Goal: Task Accomplishment & Management: Use online tool/utility

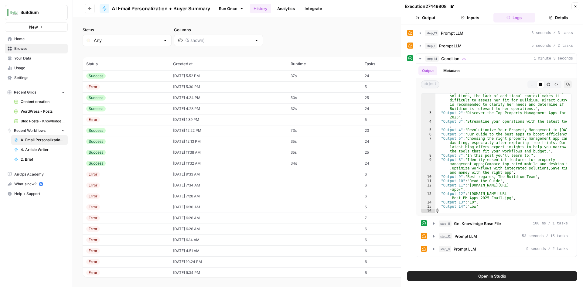
scroll to position [34, 0]
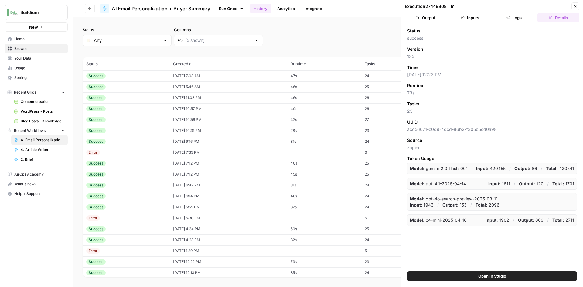
click at [118, 142] on div "Success" at bounding box center [126, 141] width 80 height 5
click at [513, 14] on button "Logs" at bounding box center [515, 18] width 42 height 10
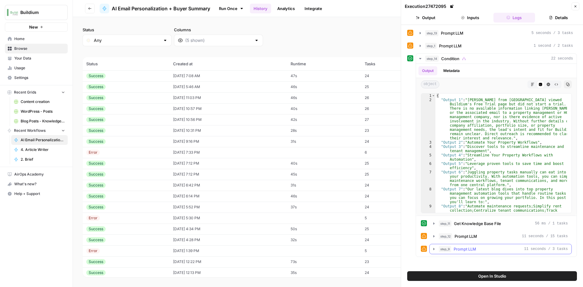
click at [433, 250] on icon "button" at bounding box center [434, 249] width 5 height 5
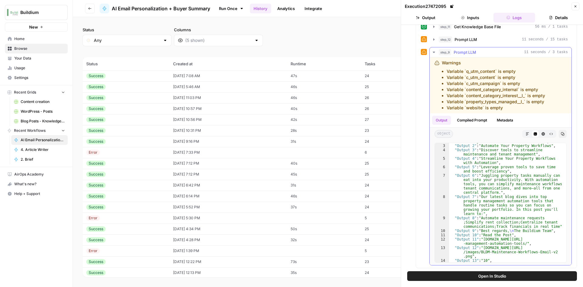
scroll to position [64, 0]
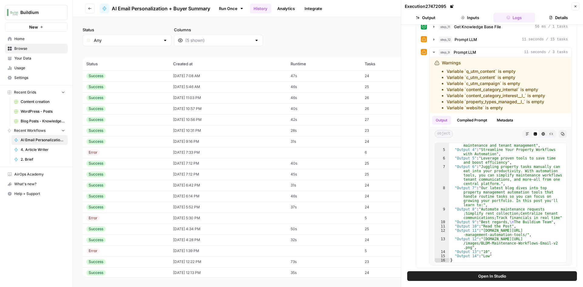
click at [141, 132] on div "Success" at bounding box center [126, 130] width 80 height 5
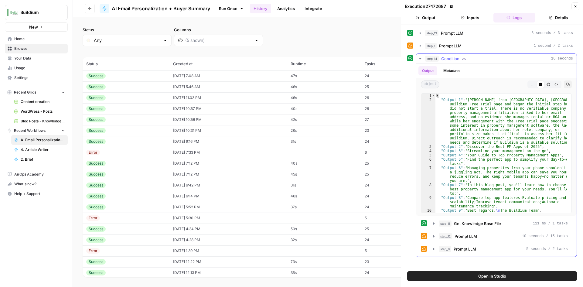
scroll to position [34, 0]
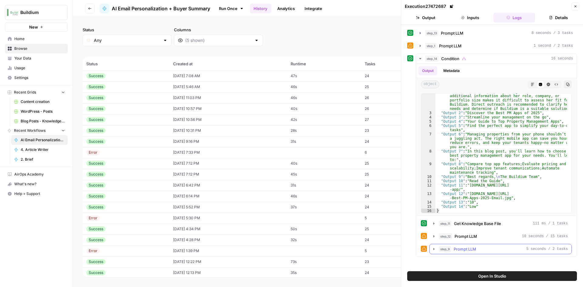
click at [455, 250] on span "Prompt LLM" at bounding box center [465, 249] width 22 height 6
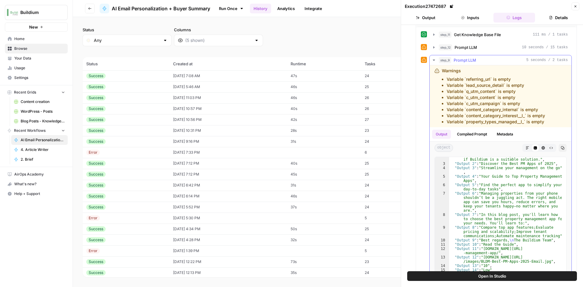
scroll to position [203, 0]
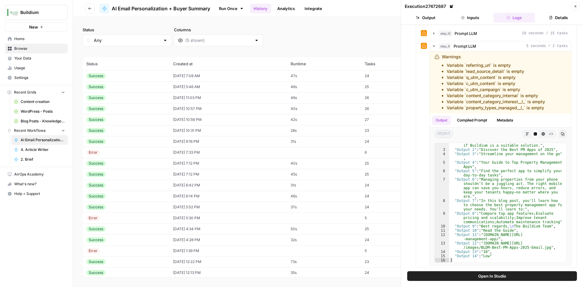
click at [120, 120] on div "Success" at bounding box center [126, 119] width 80 height 5
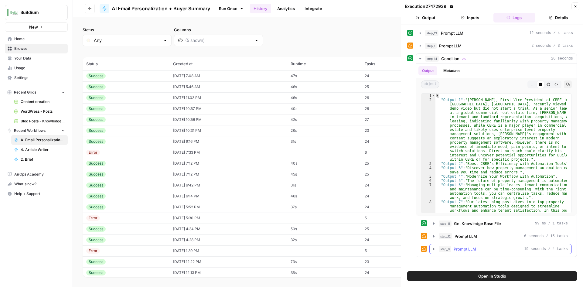
click at [435, 251] on icon "button" at bounding box center [434, 249] width 5 height 5
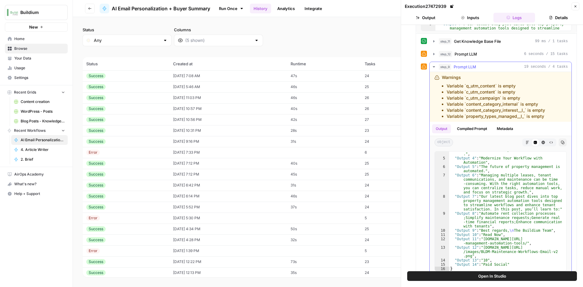
scroll to position [102, 0]
click at [173, 108] on td "[DATE] 10:57 PM" at bounding box center [229, 108] width 118 height 11
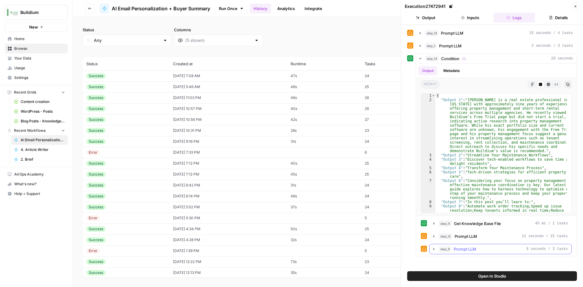
click at [434, 249] on icon "button" at bounding box center [434, 249] width 1 height 2
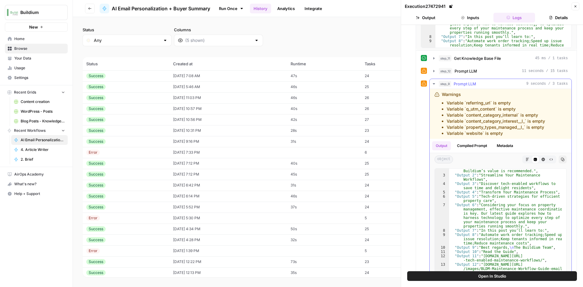
scroll to position [191, 0]
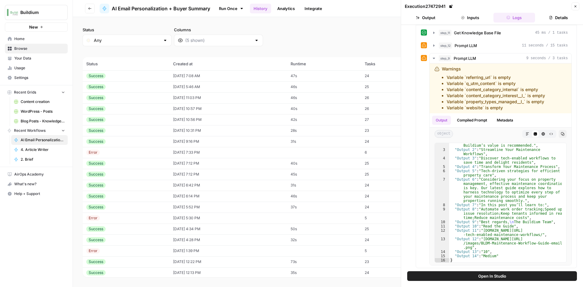
click at [123, 95] on div "Success" at bounding box center [126, 97] width 80 height 5
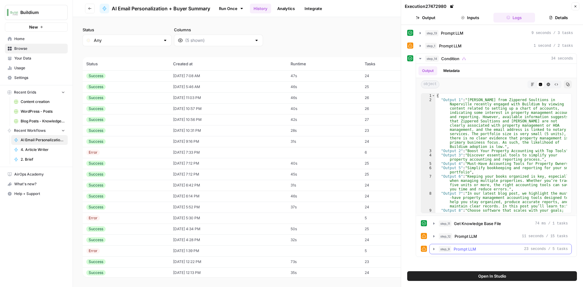
click at [434, 248] on icon "button" at bounding box center [434, 249] width 5 height 5
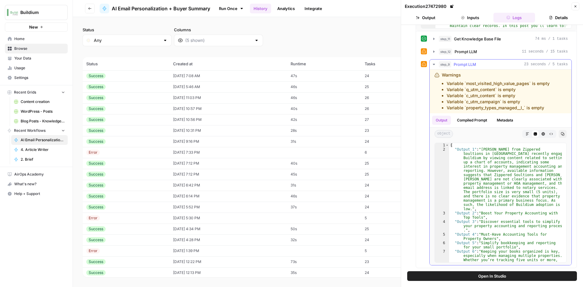
type textarea "**********"
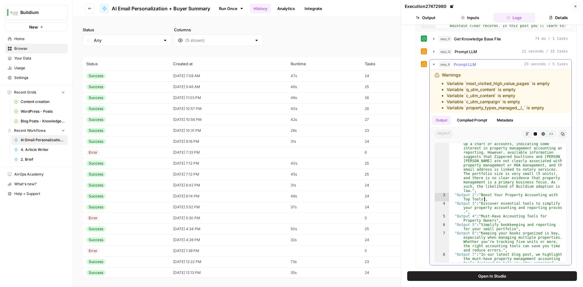
drag, startPoint x: 514, startPoint y: 218, endPoint x: 533, endPoint y: 197, distance: 27.9
click at [533, 197] on div ""Output 1" : "Candace Zipperer from Zippered Soultions in Naperville recently e…" at bounding box center [505, 231] width 113 height 204
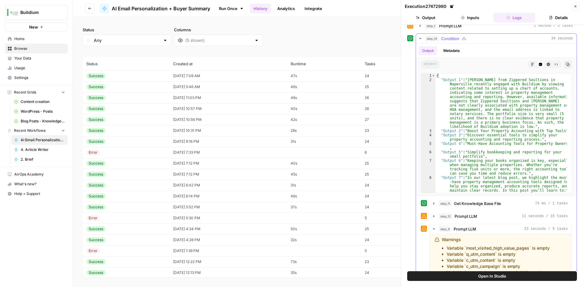
scroll to position [0, 0]
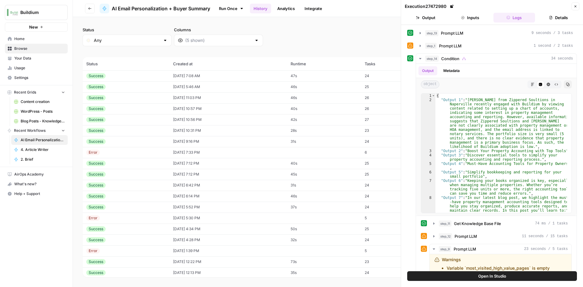
click at [466, 19] on button "Inputs" at bounding box center [470, 18] width 42 height 10
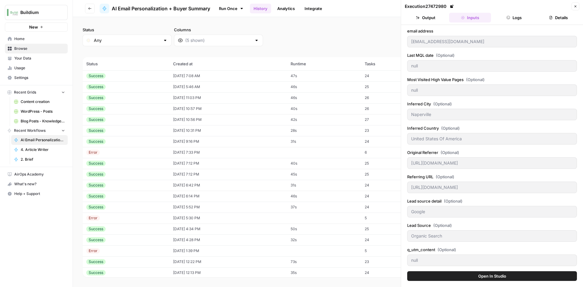
click at [432, 19] on button "Output" at bounding box center [426, 18] width 42 height 10
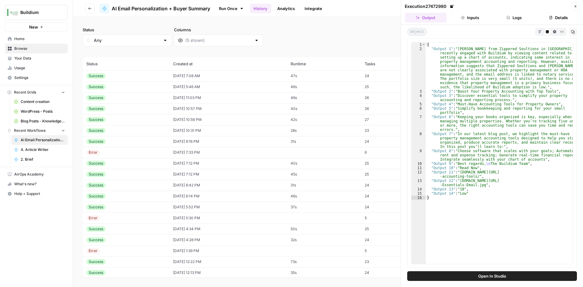
click at [176, 44] on div at bounding box center [218, 41] width 89 height 12
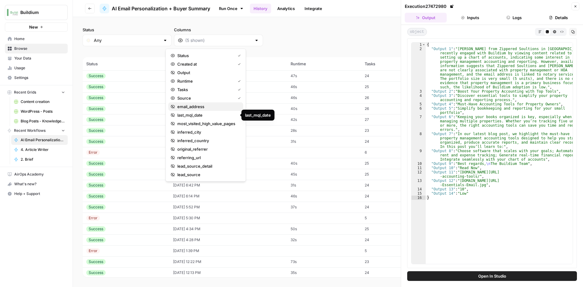
click at [204, 109] on span "email_address" at bounding box center [207, 107] width 61 height 6
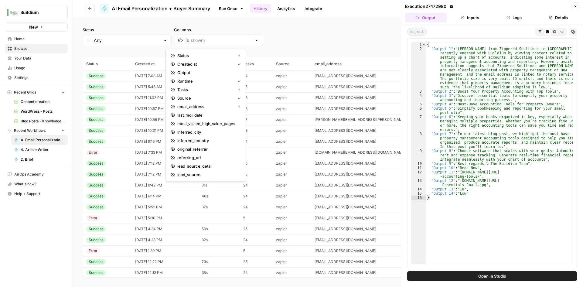
click at [376, 86] on span "jakewein@hotmail.com" at bounding box center [346, 86] width 62 height 5
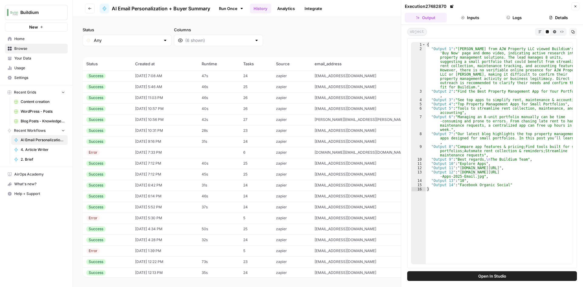
click at [466, 16] on button "Inputs" at bounding box center [470, 18] width 42 height 10
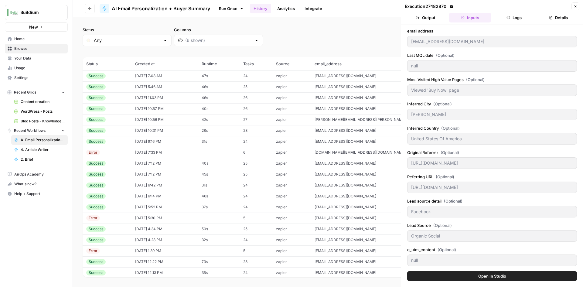
click at [198, 80] on td "[DATE] 7:08 AM" at bounding box center [165, 75] width 66 height 11
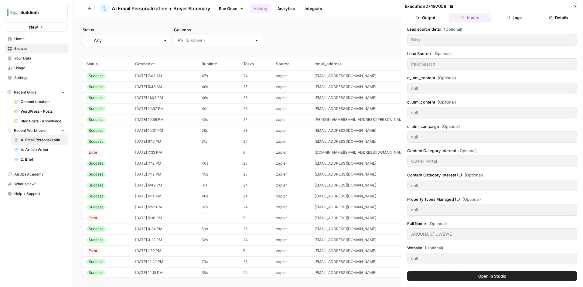
scroll to position [213, 0]
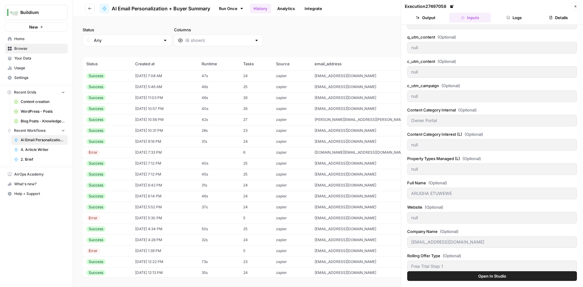
click at [426, 17] on button "Output" at bounding box center [426, 18] width 42 height 10
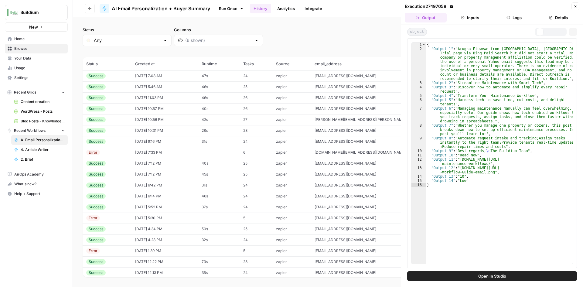
scroll to position [0, 0]
click at [198, 89] on td "[DATE] 5:46 AM" at bounding box center [165, 86] width 66 height 11
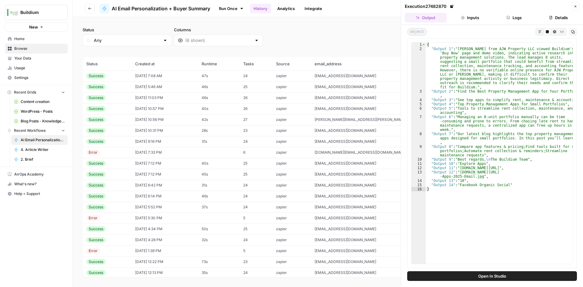
click at [488, 277] on span "Open In Studio" at bounding box center [493, 276] width 28 height 6
click at [128, 76] on div "Success" at bounding box center [107, 75] width 42 height 5
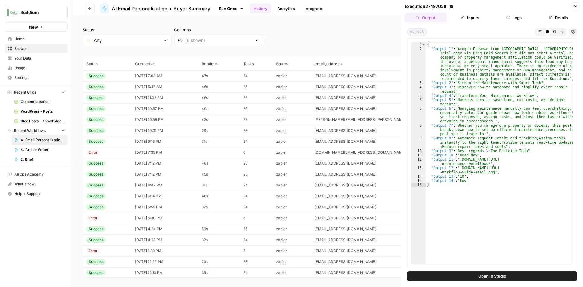
click at [123, 100] on div "Success" at bounding box center [107, 97] width 42 height 5
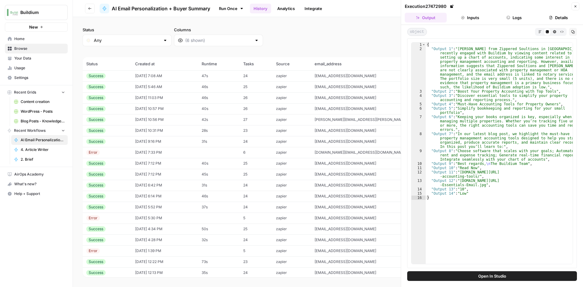
click at [115, 107] on div "Success" at bounding box center [107, 108] width 42 height 5
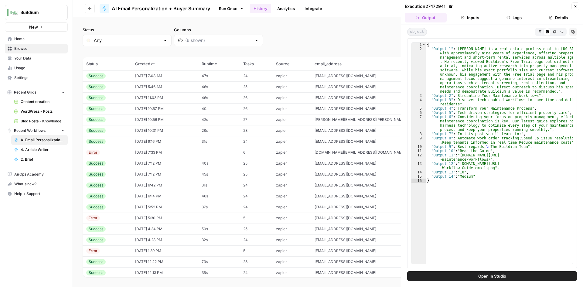
click at [115, 120] on div "Success" at bounding box center [107, 119] width 42 height 5
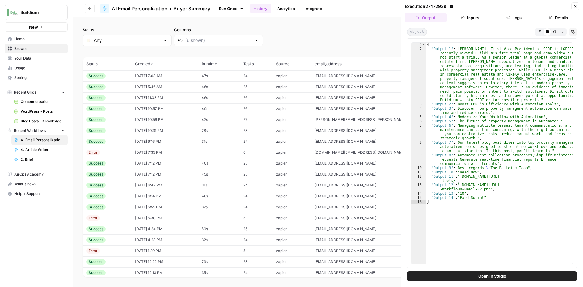
click at [311, 121] on td "zapier" at bounding box center [292, 119] width 39 height 11
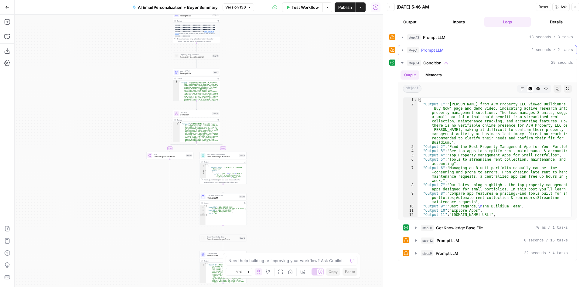
click at [402, 50] on icon "button" at bounding box center [402, 50] width 1 height 2
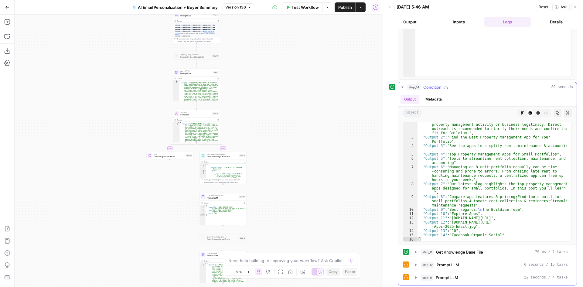
scroll to position [191, 0]
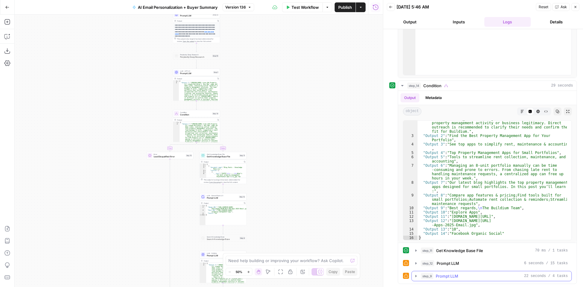
click at [415, 277] on icon "button" at bounding box center [416, 276] width 5 height 5
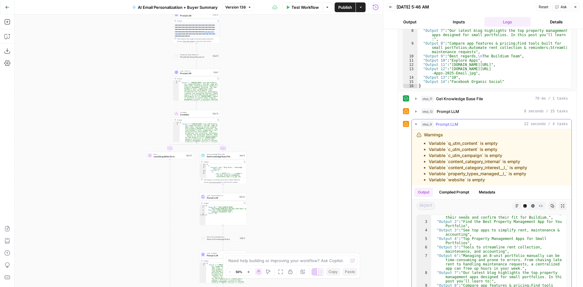
scroll to position [400, 0]
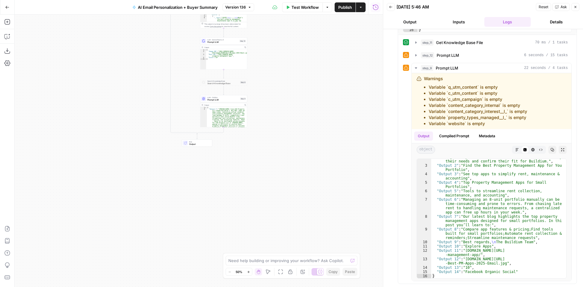
drag, startPoint x: 324, startPoint y: 225, endPoint x: 325, endPoint y: 69, distance: 156.5
click at [325, 69] on div "**********" at bounding box center [199, 151] width 369 height 273
click at [215, 100] on span "Prompt LLM" at bounding box center [224, 99] width 32 height 3
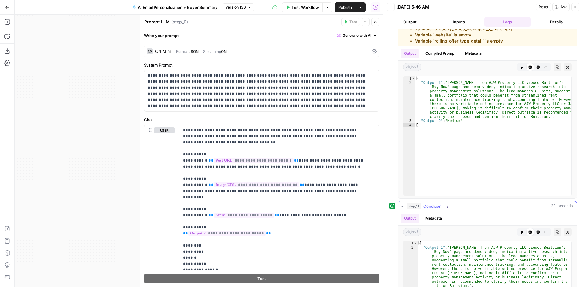
scroll to position [35, 0]
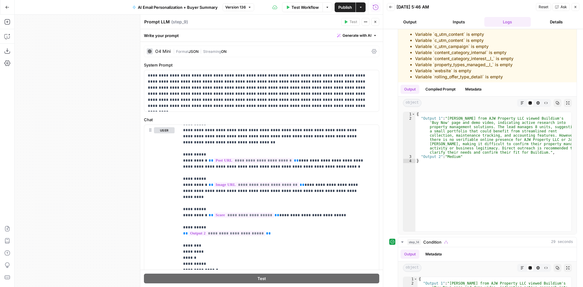
click at [545, 22] on button "Details" at bounding box center [557, 22] width 46 height 10
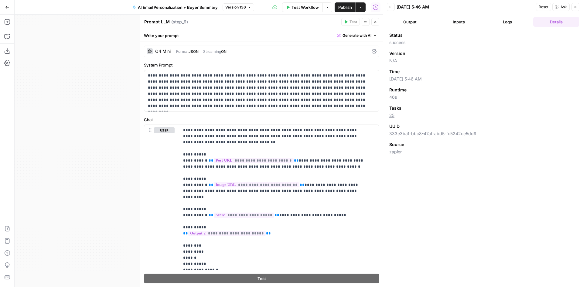
scroll to position [0, 0]
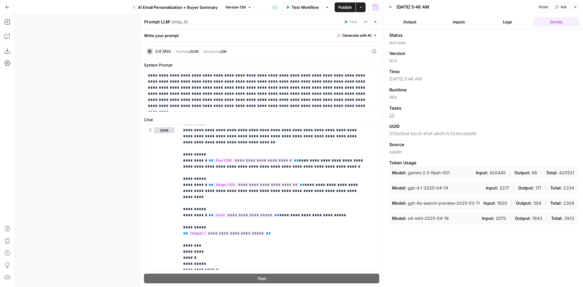
click at [507, 20] on button "Logs" at bounding box center [508, 22] width 46 height 10
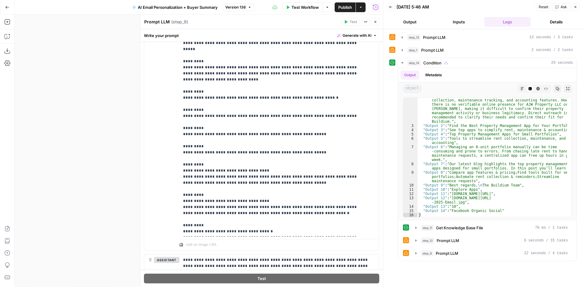
scroll to position [499, 0]
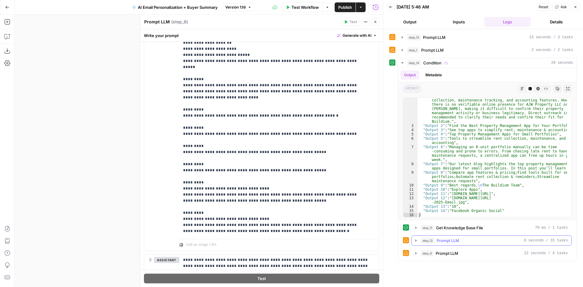
click at [416, 239] on icon "button" at bounding box center [416, 240] width 5 height 5
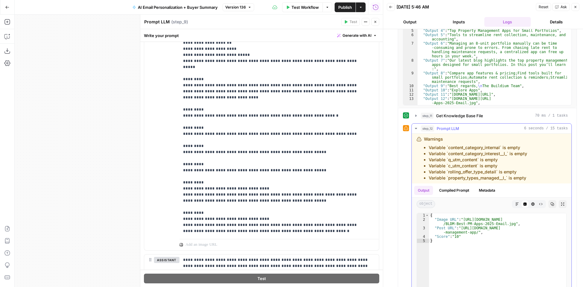
scroll to position [122, 0]
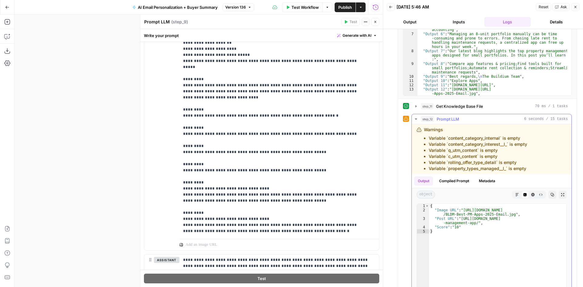
click at [417, 118] on icon "button" at bounding box center [416, 119] width 5 height 5
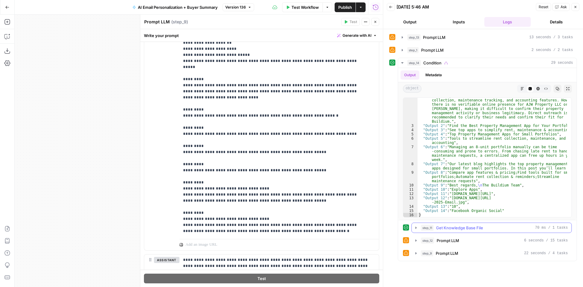
click at [415, 228] on icon "button" at bounding box center [416, 227] width 5 height 5
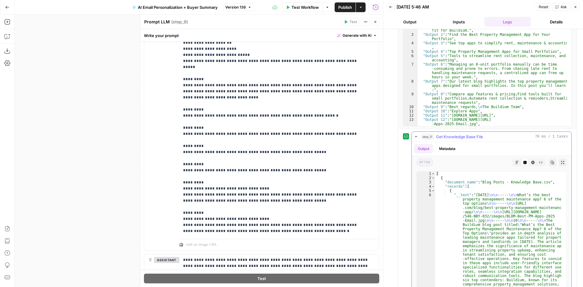
scroll to position [18, 0]
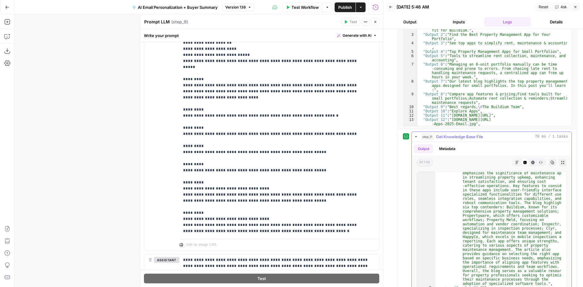
click at [416, 137] on icon "button" at bounding box center [416, 136] width 5 height 5
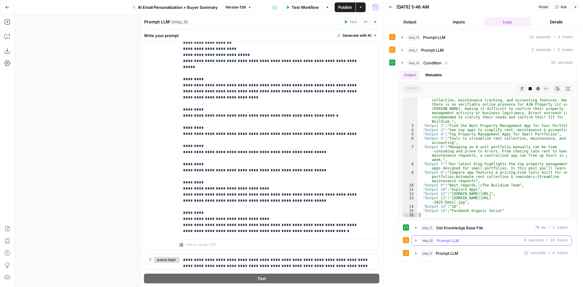
click at [416, 240] on icon "button" at bounding box center [416, 240] width 5 height 5
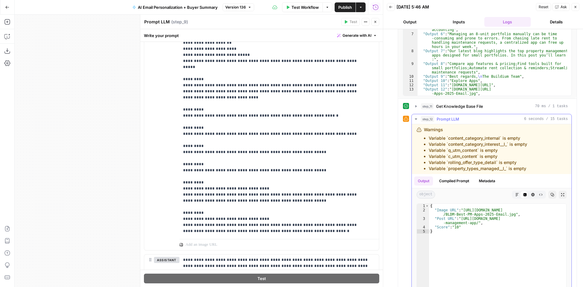
scroll to position [179, 0]
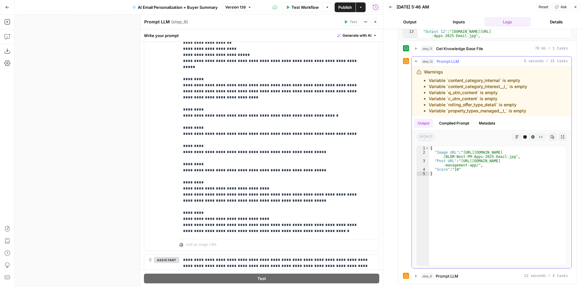
click at [415, 60] on icon "button" at bounding box center [416, 61] width 5 height 5
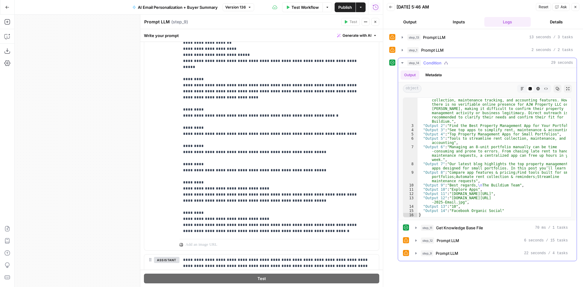
scroll to position [0, 0]
click at [403, 50] on icon "button" at bounding box center [402, 50] width 1 height 2
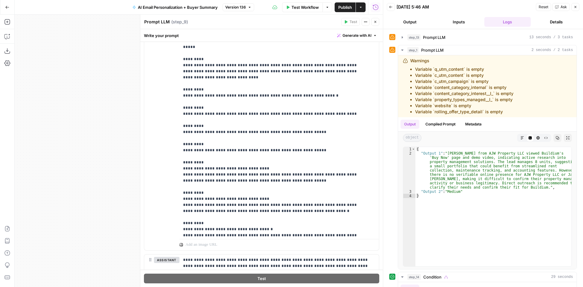
scroll to position [529, 0]
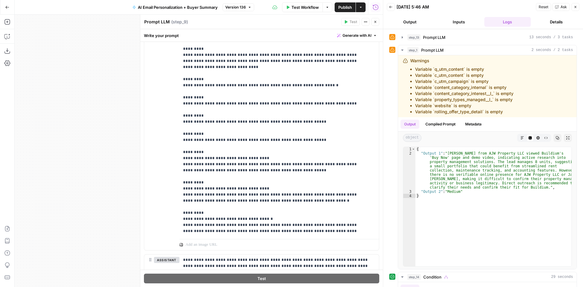
click at [312, 8] on span "Test Workflow" at bounding box center [305, 7] width 27 height 6
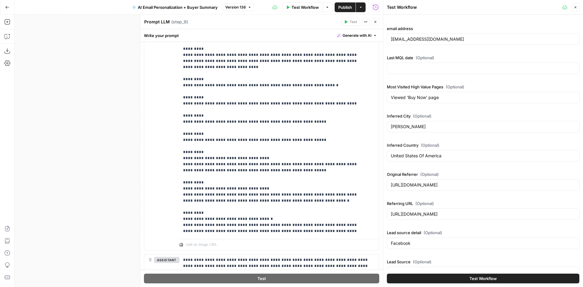
click at [441, 277] on button "Test Workflow" at bounding box center [483, 279] width 193 height 10
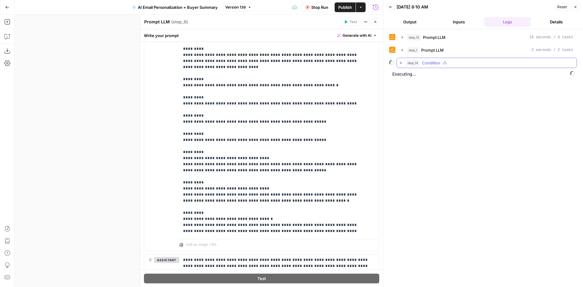
click at [402, 49] on icon "button" at bounding box center [402, 50] width 5 height 5
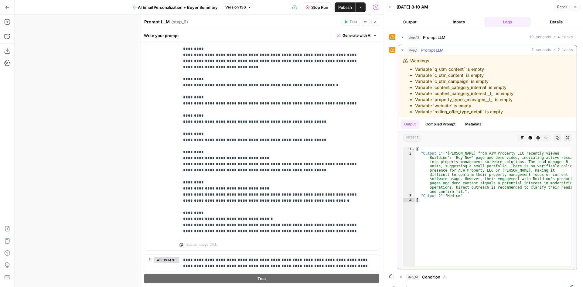
click at [402, 49] on icon "button" at bounding box center [402, 50] width 5 height 5
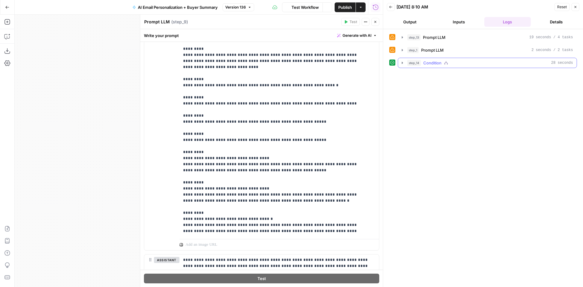
click at [403, 63] on icon "button" at bounding box center [402, 62] width 5 height 5
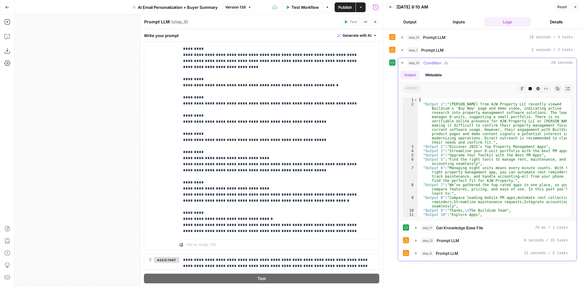
scroll to position [25, 0]
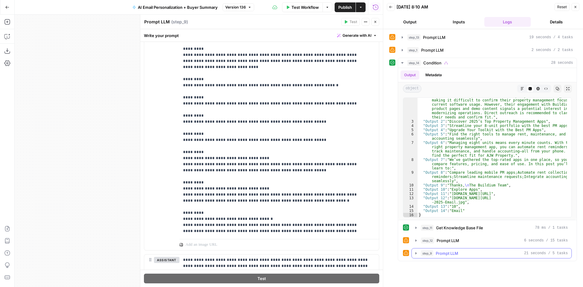
click at [416, 254] on icon "button" at bounding box center [416, 253] width 1 height 2
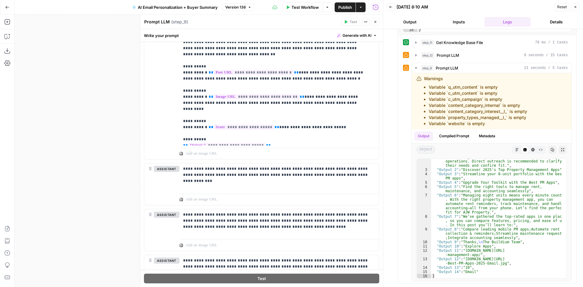
scroll to position [256, 0]
click at [235, 143] on span "**********" at bounding box center [226, 145] width 77 height 5
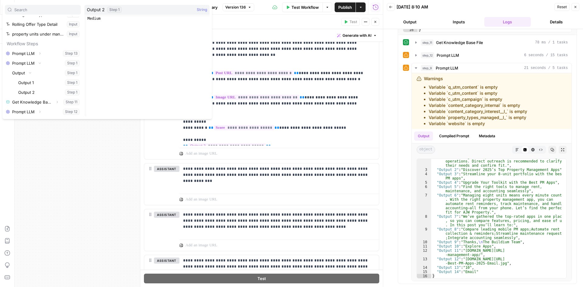
click at [31, 90] on button "Select variable Output 2" at bounding box center [49, 93] width 64 height 10
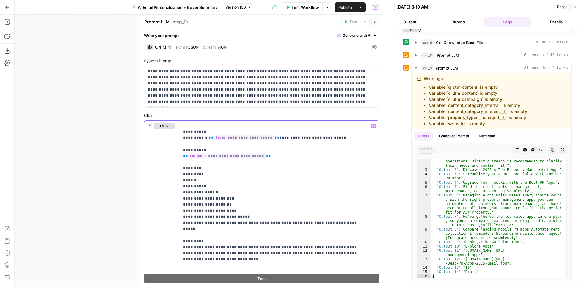
scroll to position [0, 0]
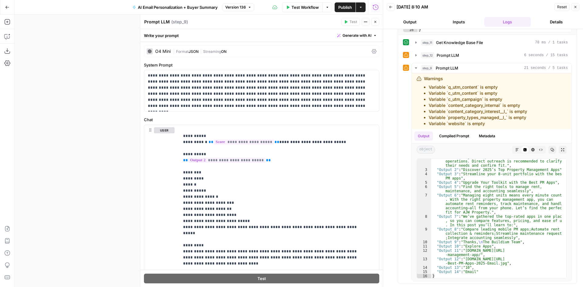
click at [251, 52] on div "| Format JSON | Streaming ON" at bounding box center [271, 52] width 196 height 6
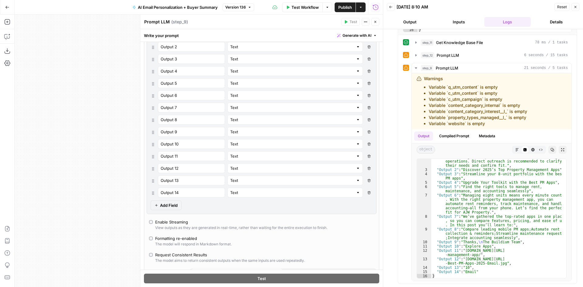
scroll to position [122, 0]
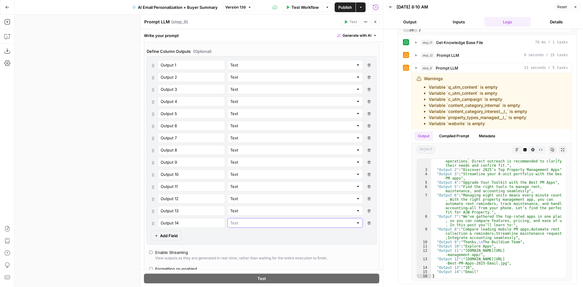
click at [327, 222] on input "text" at bounding box center [291, 223] width 123 height 6
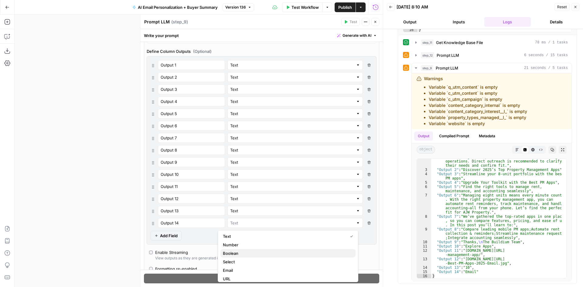
scroll to position [0, 0]
type input "Text"
click at [204, 237] on div "Output 1 Text Delete Field Output 2 Text Delete Field Output 3 Text Delete Fiel…" at bounding box center [262, 150] width 230 height 188
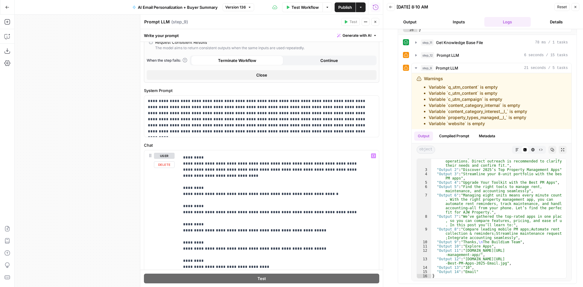
scroll to position [590, 0]
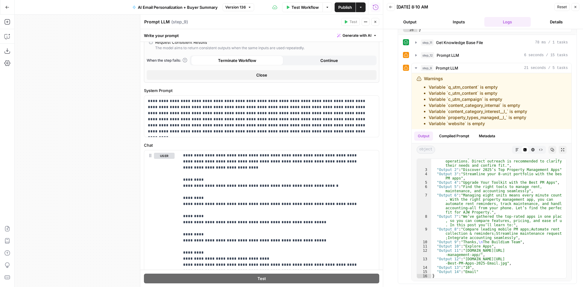
click at [310, 10] on span "Test Workflow" at bounding box center [305, 7] width 27 height 6
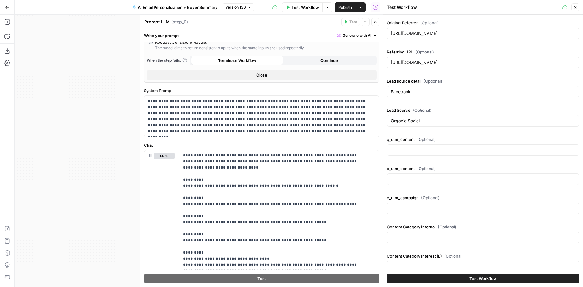
scroll to position [0, 0]
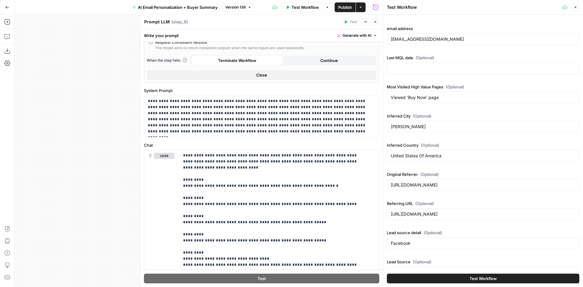
click at [444, 280] on button "Test Workflow" at bounding box center [483, 279] width 193 height 10
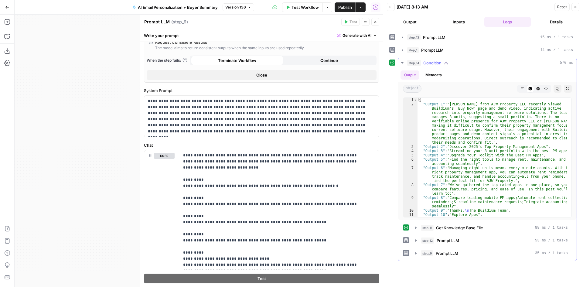
scroll to position [25, 0]
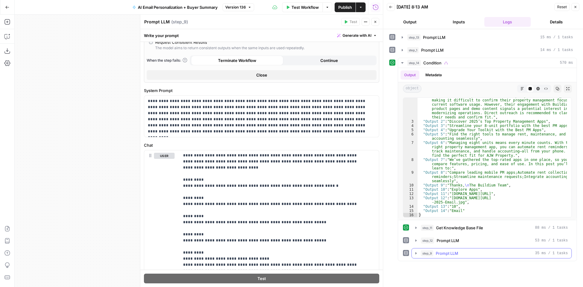
click at [414, 254] on icon "button" at bounding box center [416, 253] width 5 height 5
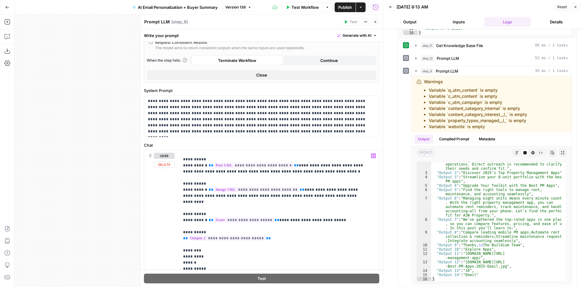
scroll to position [456, 0]
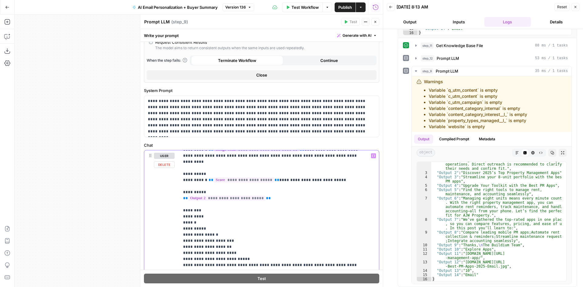
click at [265, 160] on p "**********" at bounding box center [274, 128] width 183 height 863
click at [183, 163] on div "**********" at bounding box center [277, 274] width 195 height 248
click at [263, 163] on p "**********" at bounding box center [274, 128] width 183 height 863
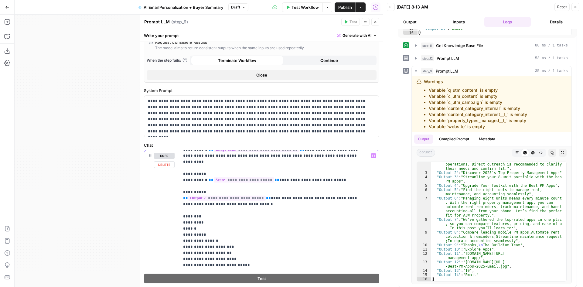
click at [228, 167] on p "**********" at bounding box center [274, 131] width 183 height 869
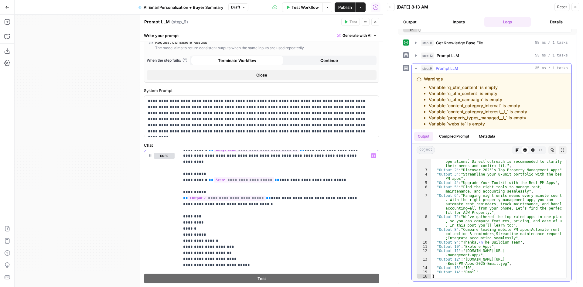
scroll to position [185, 0]
click at [304, 8] on span "Test Workflow" at bounding box center [305, 7] width 27 height 6
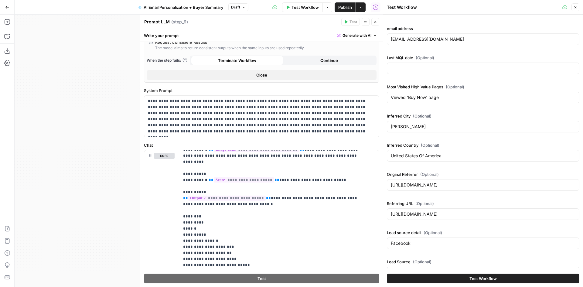
click at [452, 276] on button "Test Workflow" at bounding box center [483, 279] width 193 height 10
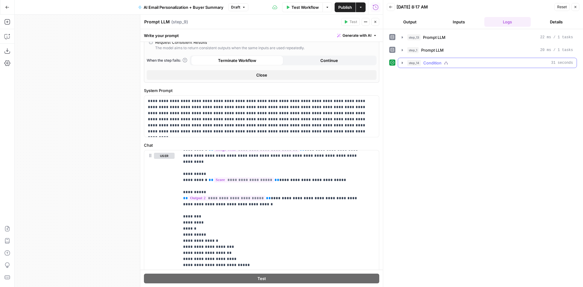
click at [401, 64] on icon "button" at bounding box center [402, 62] width 5 height 5
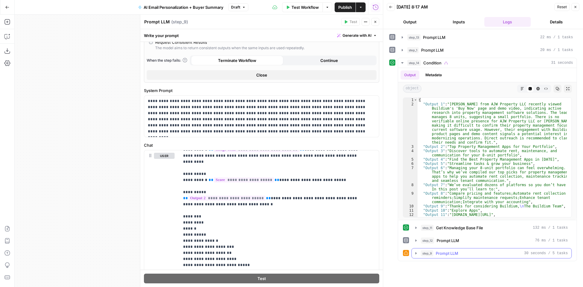
click at [416, 255] on icon "button" at bounding box center [416, 253] width 5 height 5
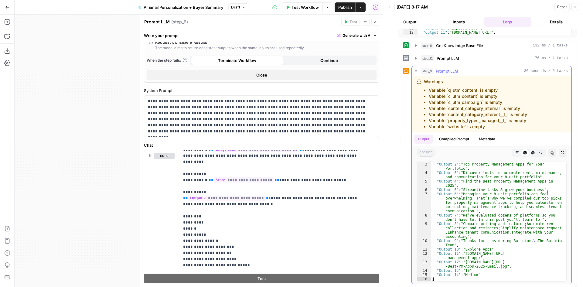
scroll to position [185, 0]
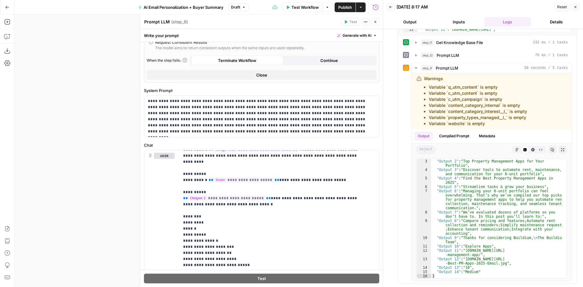
click at [345, 6] on span "Publish" at bounding box center [345, 7] width 14 height 6
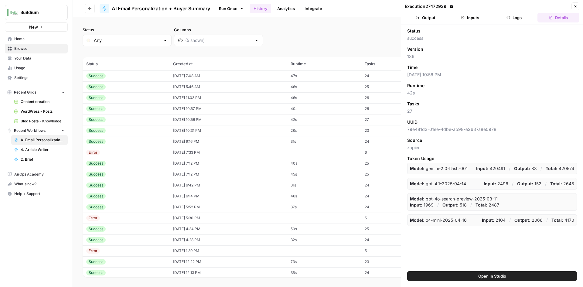
click at [142, 76] on div "Success" at bounding box center [126, 75] width 80 height 5
click at [440, 20] on button "Output" at bounding box center [426, 18] width 42 height 10
click at [526, 279] on button "Open In Studio" at bounding box center [492, 276] width 170 height 10
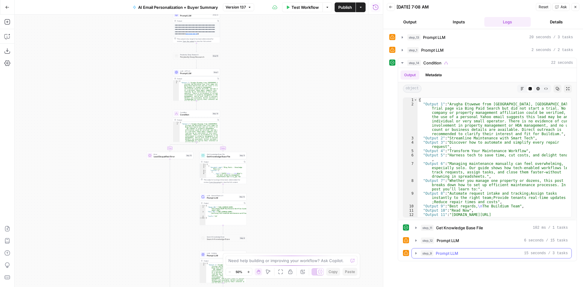
click at [417, 256] on icon "button" at bounding box center [416, 253] width 5 height 5
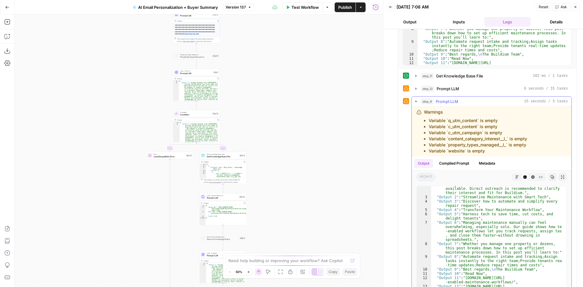
scroll to position [179, 0]
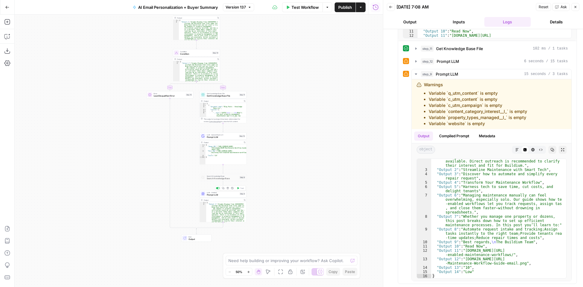
click at [214, 196] on span "Prompt LLM" at bounding box center [223, 195] width 32 height 3
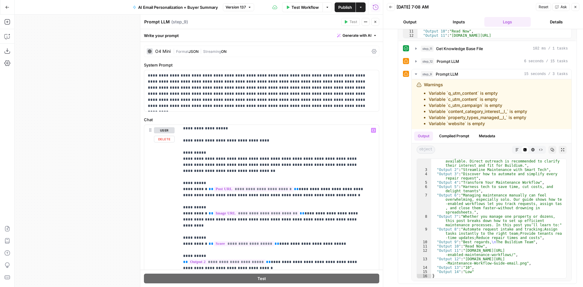
scroll to position [395, 0]
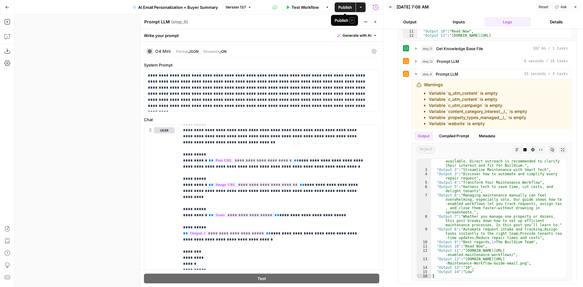
click at [337, 5] on button "Publish" at bounding box center [345, 7] width 21 height 10
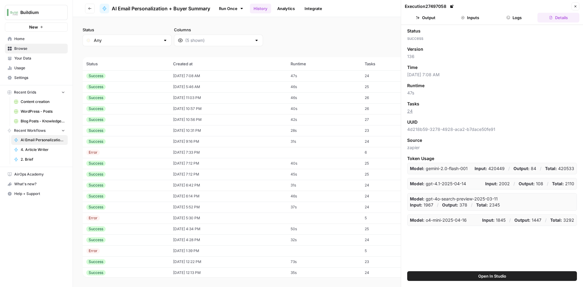
click at [574, 5] on icon "button" at bounding box center [576, 7] width 4 height 4
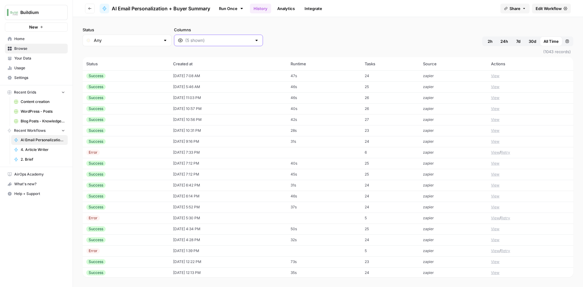
click at [198, 41] on input "Columns" at bounding box center [218, 40] width 67 height 6
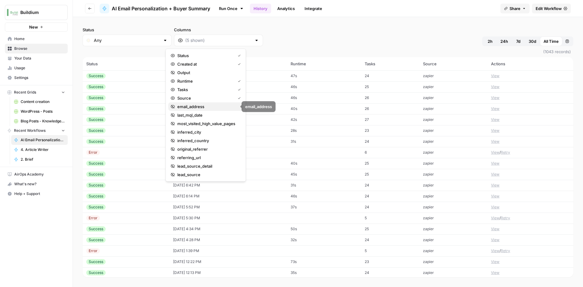
click at [211, 105] on span "email_address" at bounding box center [207, 107] width 61 height 6
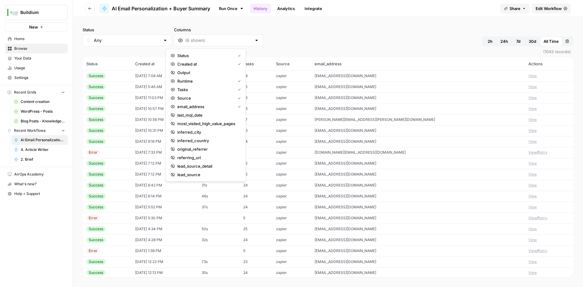
click at [395, 45] on div "Status Any Columns 2h 24h 7d 30d All Time Custom range" at bounding box center [328, 36] width 491 height 19
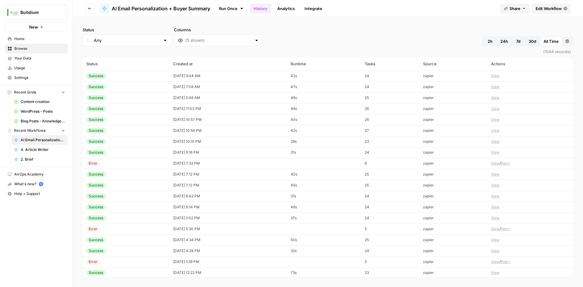
click at [491, 77] on button "View" at bounding box center [495, 75] width 9 height 5
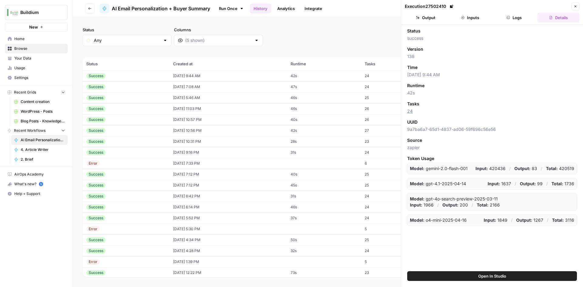
click at [466, 13] on button "Inputs" at bounding box center [470, 18] width 42 height 10
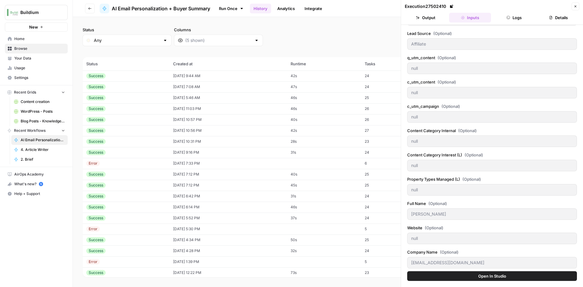
scroll to position [116, 0]
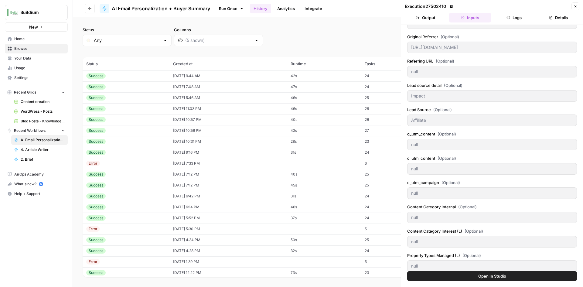
click at [428, 19] on button "Output" at bounding box center [426, 18] width 42 height 10
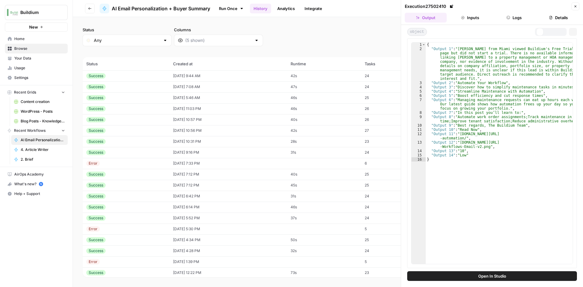
scroll to position [0, 0]
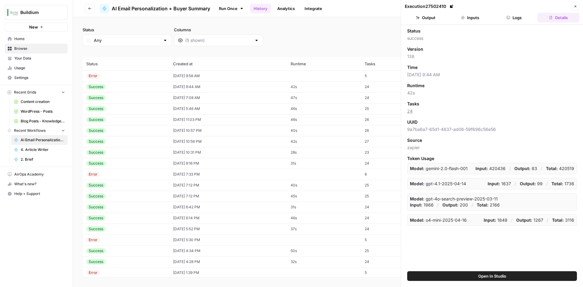
click at [202, 74] on td "[DATE] 9:58 AM" at bounding box center [229, 75] width 118 height 11
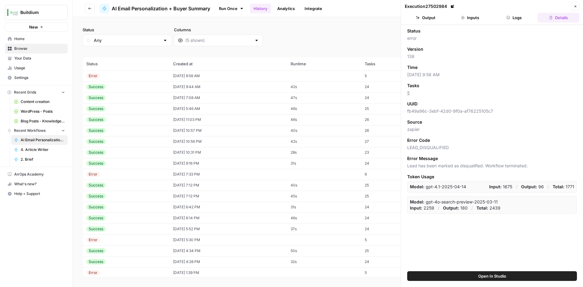
click at [463, 17] on icon "button" at bounding box center [463, 18] width 4 height 4
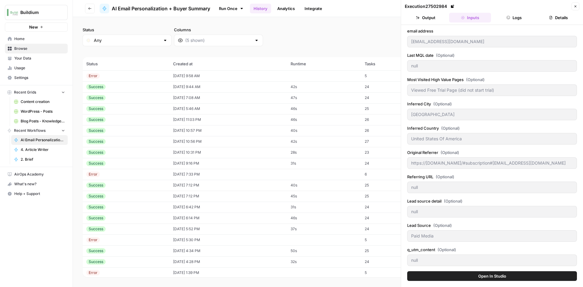
click at [572, 8] on button "Close" at bounding box center [576, 6] width 8 height 8
